Goal: Task Accomplishment & Management: Manage account settings

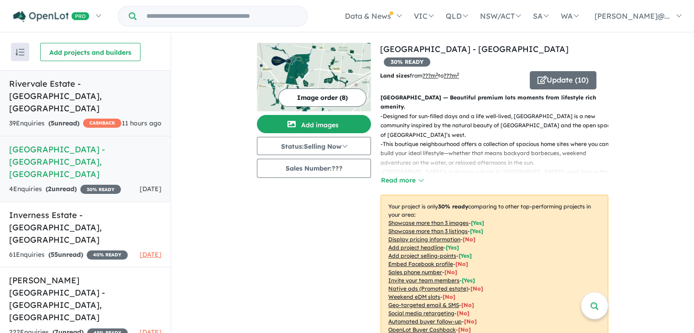
click at [71, 93] on link "Rivervale Estate - Yarrawonga , VIC 39 Enquir ies ( 5 unread) CASHBACK 11 hours…" at bounding box center [85, 103] width 171 height 66
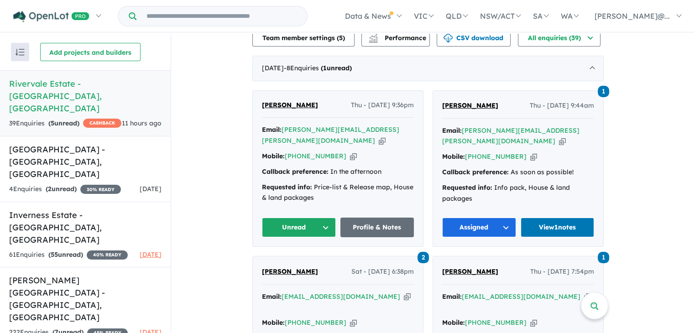
scroll to position [357, 0]
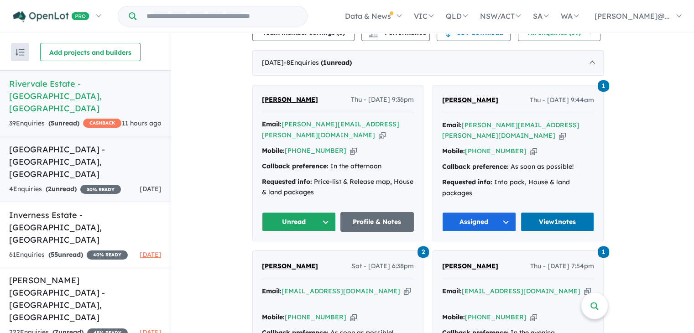
click at [55, 155] on link "Wyndham Gardens Estate - Wyndham Vale , VIC 4 Enquir ies ( 2 unread) 30 % READY…" at bounding box center [85, 169] width 171 height 66
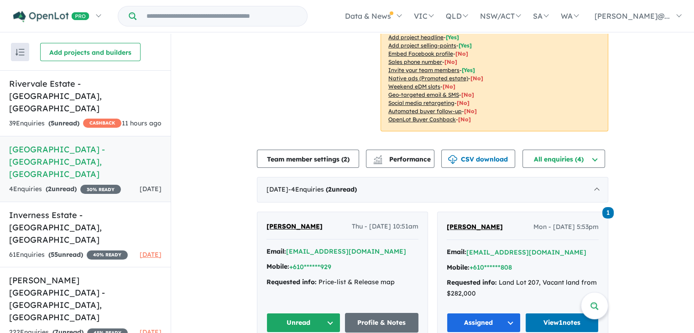
scroll to position [211, 0]
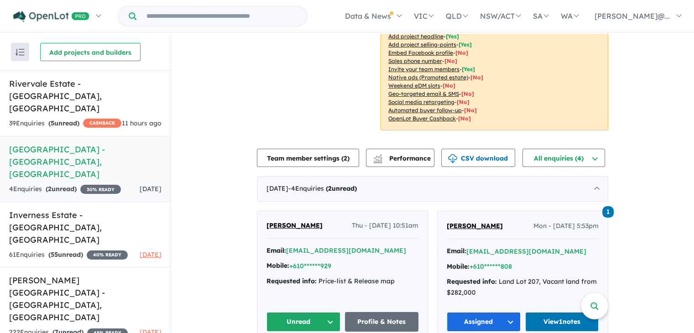
click at [363, 245] on div "Email: *****@jlf.com.au" at bounding box center [342, 250] width 152 height 11
click at [291, 221] on span "Sam Schukin" at bounding box center [294, 225] width 56 height 8
